Goal: Check status

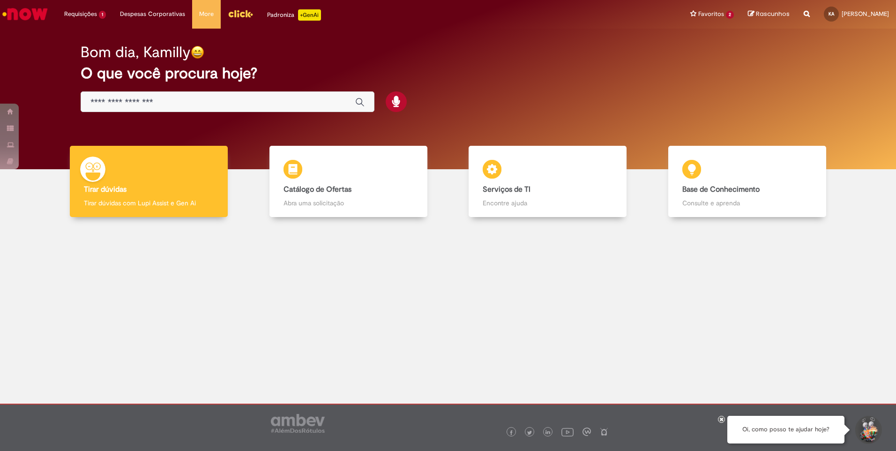
click at [77, 14] on li "Requisições 1 Exibir Todas as Solicitações Vale Transporte (VT) 27d atrás 27 di…" at bounding box center [85, 14] width 56 height 28
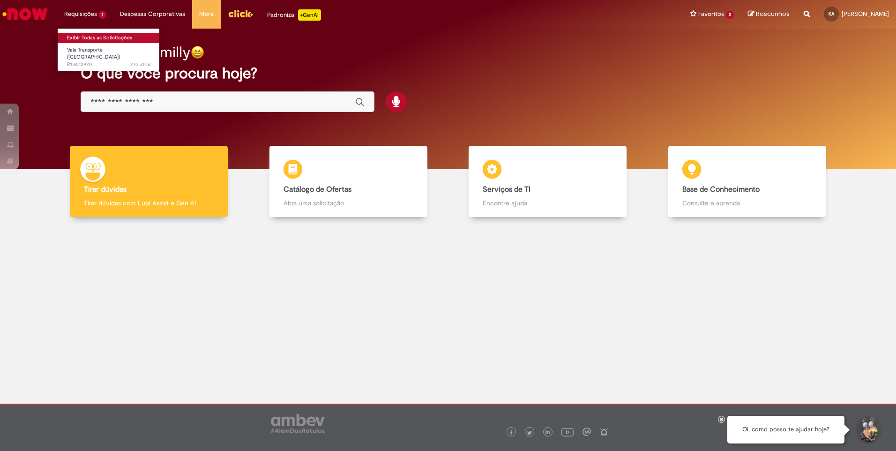
click at [100, 37] on link "Exibir Todas as Solicitações" at bounding box center [109, 38] width 103 height 10
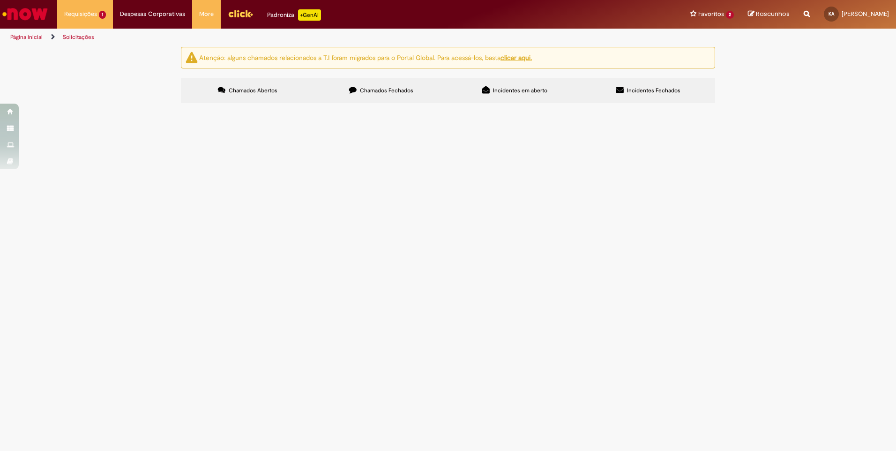
click at [360, 85] on label "Chamados Fechados" at bounding box center [381, 90] width 134 height 25
click at [0, 0] on td "Ajuste Data de entrega Bees" at bounding box center [0, 0] width 0 height 0
click at [0, 0] on span "Solucionado" at bounding box center [0, 0] width 0 height 0
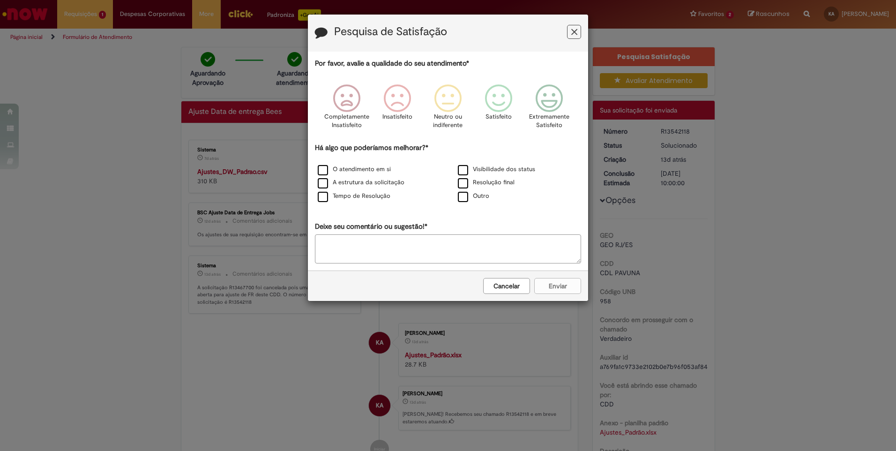
click at [574, 31] on icon "Feedback" at bounding box center [574, 32] width 6 height 10
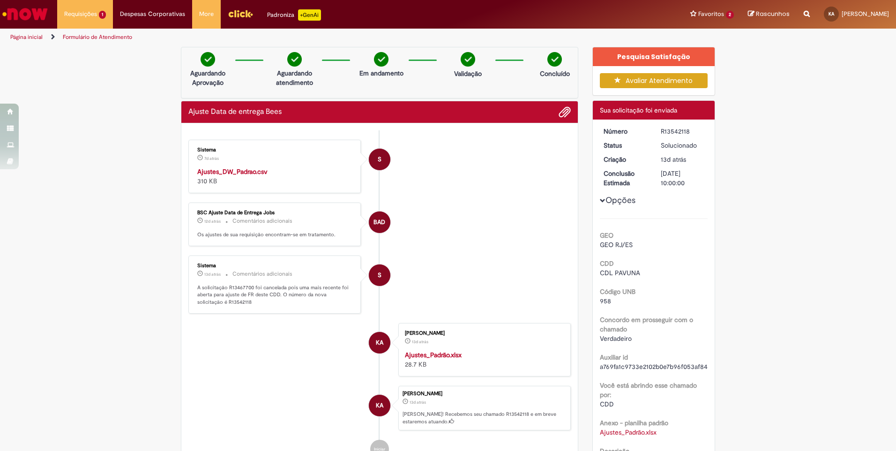
click at [249, 171] on strong "Ajustes_DW_Padrao.csv" at bounding box center [232, 171] width 70 height 8
click at [233, 175] on strong "Ajustes_DW_Padrao.csv" at bounding box center [232, 171] width 70 height 8
click at [232, 174] on strong "Ajustes_DW_Padrao.csv" at bounding box center [232, 171] width 70 height 8
